Goal: Navigation & Orientation: Find specific page/section

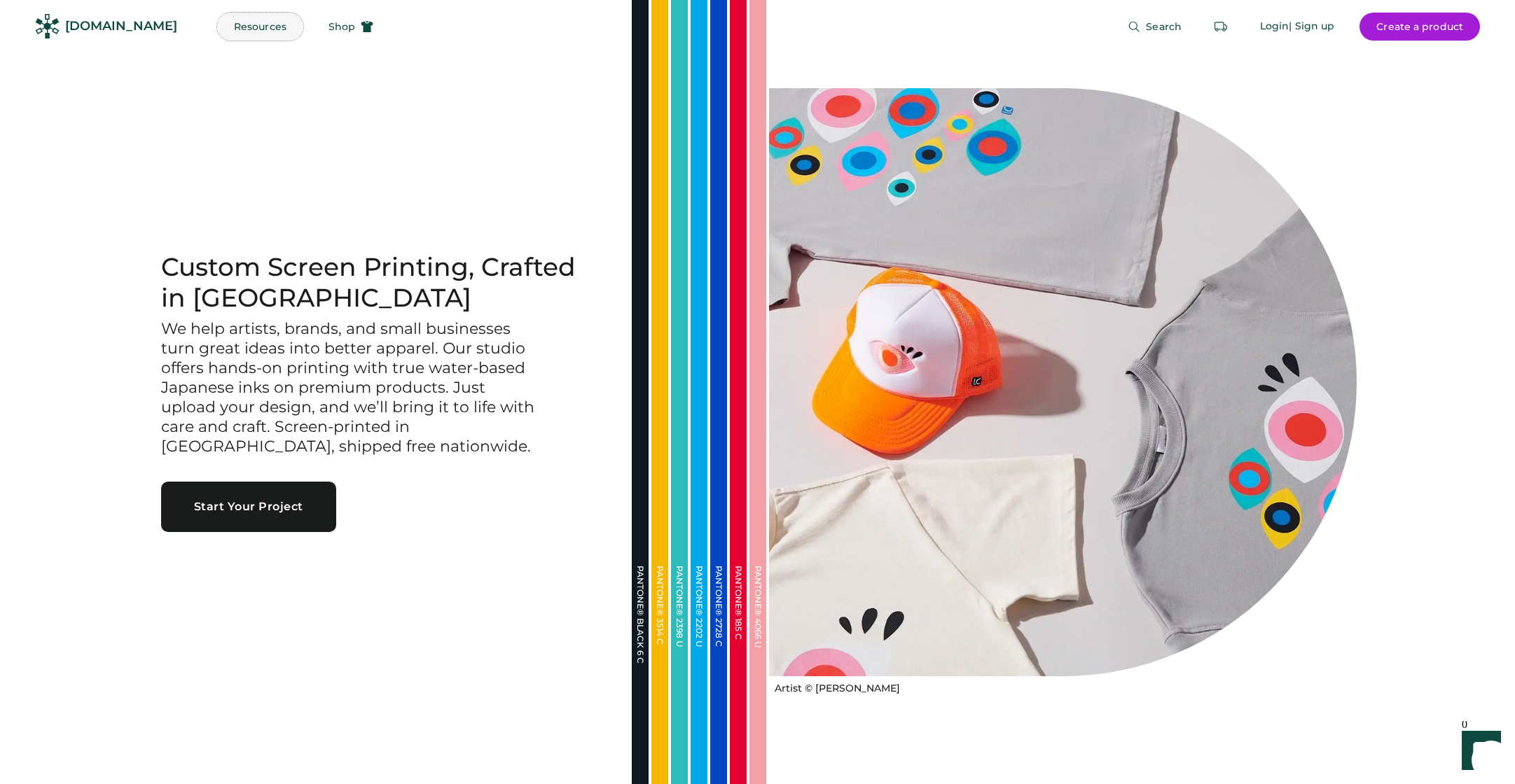
click at [233, 24] on button "Resources" at bounding box center [260, 26] width 86 height 28
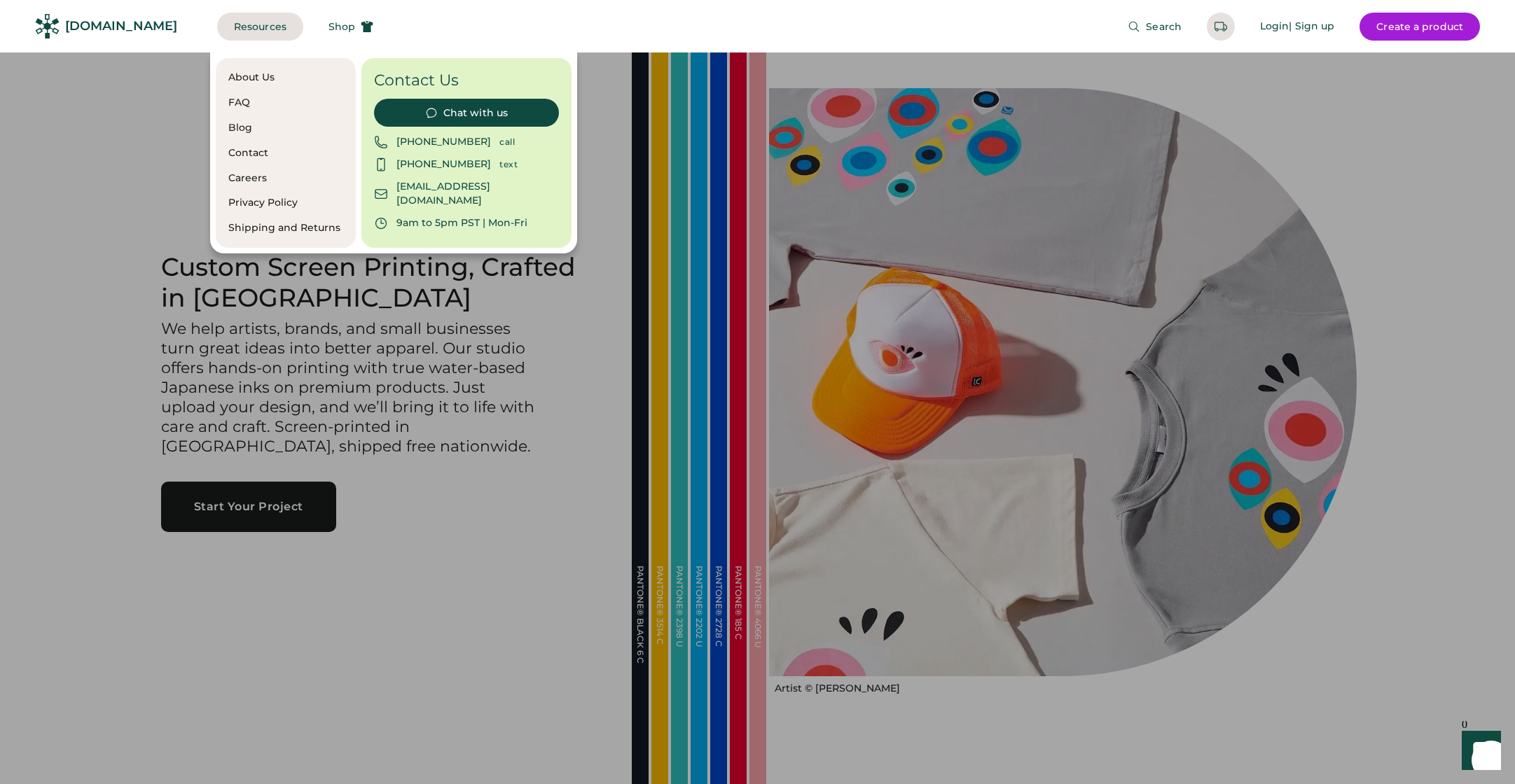
click at [116, 99] on div at bounding box center [758, 392] width 1515 height 784
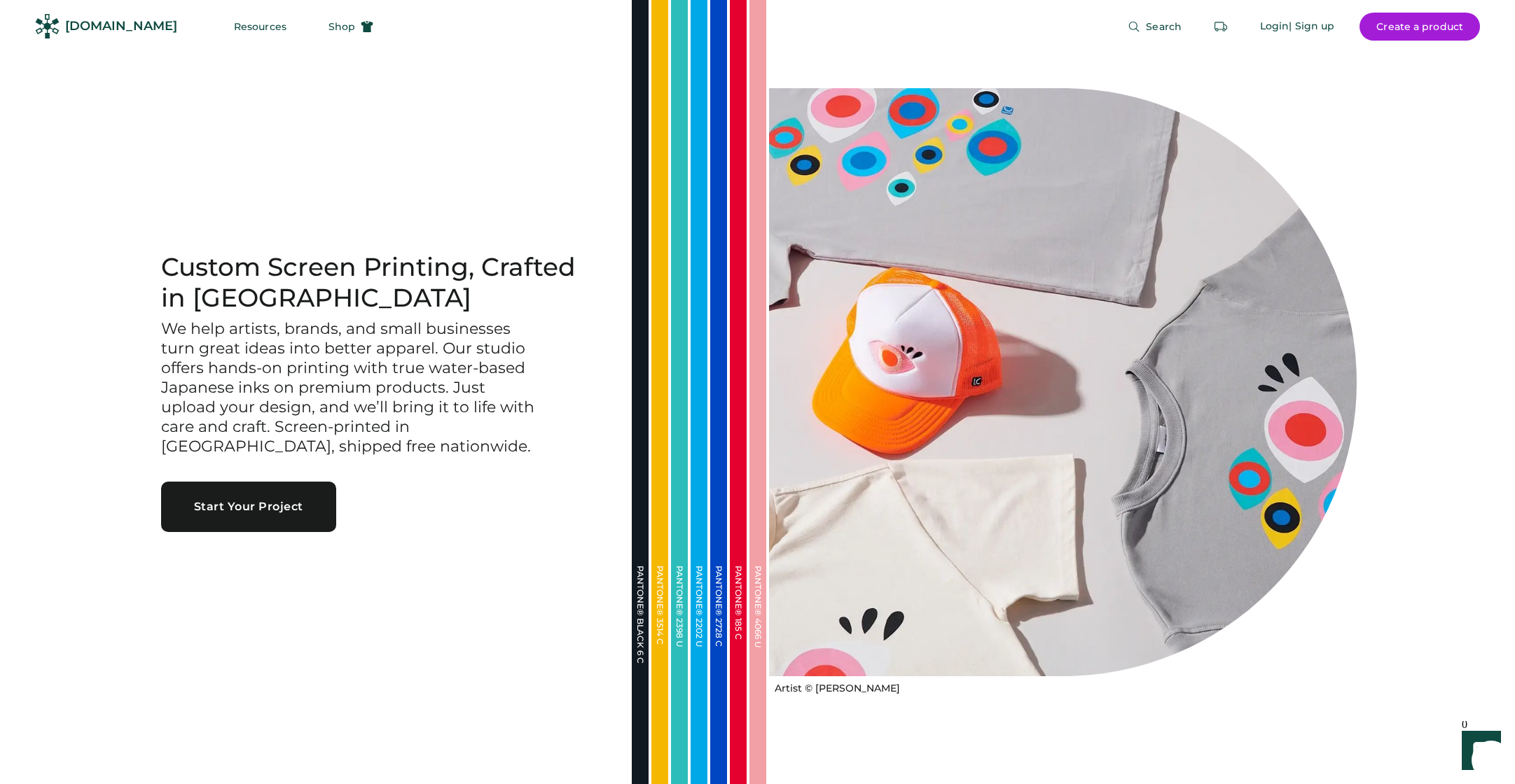
click at [105, 30] on div "[DOMAIN_NAME]" at bounding box center [121, 27] width 112 height 18
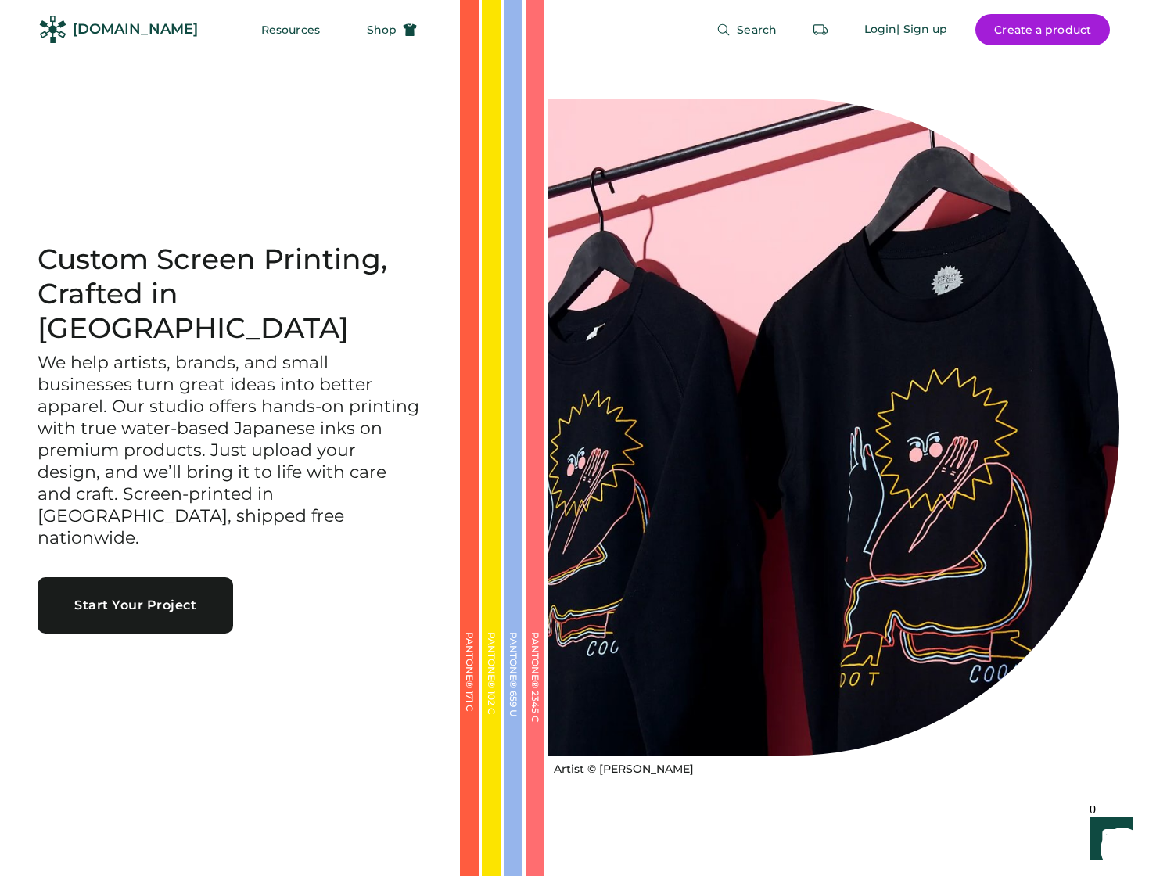
click at [125, 30] on div "[DOMAIN_NAME]" at bounding box center [135, 30] width 125 height 20
click at [258, 27] on button "Resources" at bounding box center [290, 29] width 96 height 31
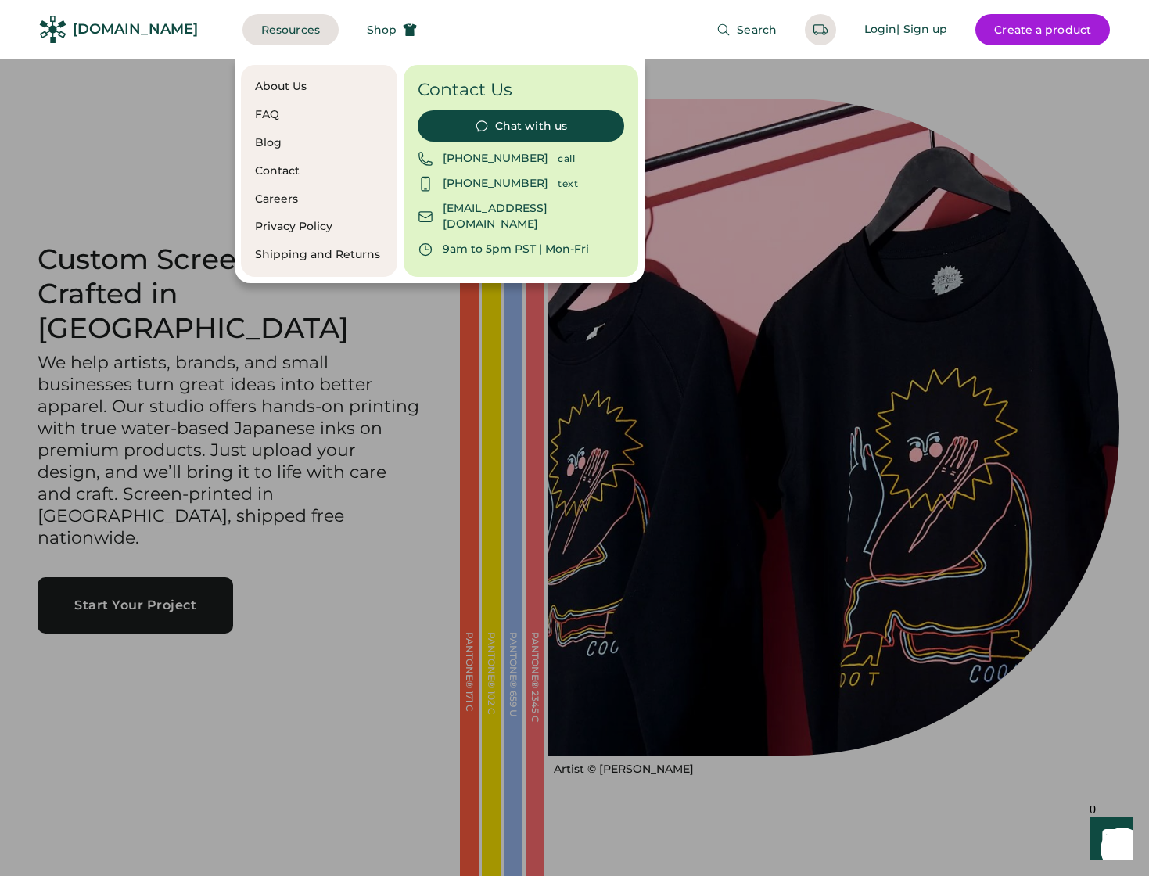
click at [285, 82] on div "About Us" at bounding box center [319, 87] width 128 height 16
